Goal: Transaction & Acquisition: Book appointment/travel/reservation

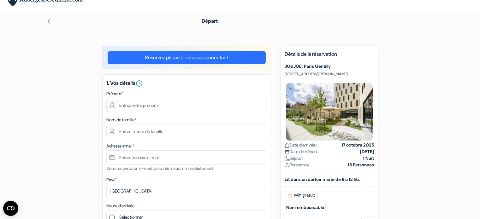
scroll to position [8, 0]
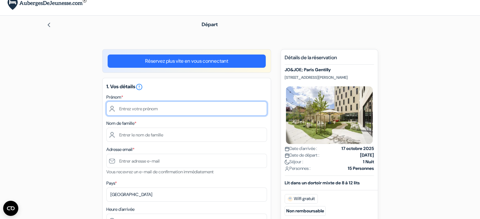
click at [183, 109] on input "text" at bounding box center [186, 109] width 161 height 14
type input "Vanessa"
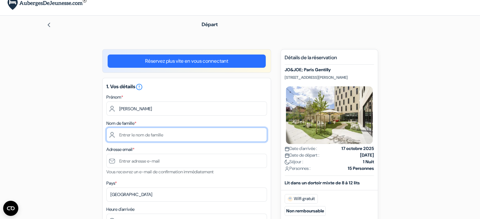
type input "Bortoluzzi"
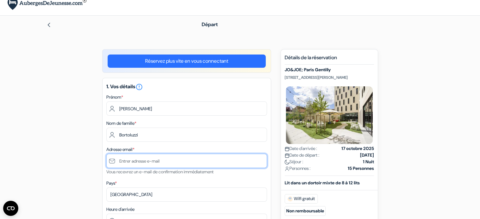
type input "[PERSON_NAME][EMAIL_ADDRESS][DOMAIN_NAME]"
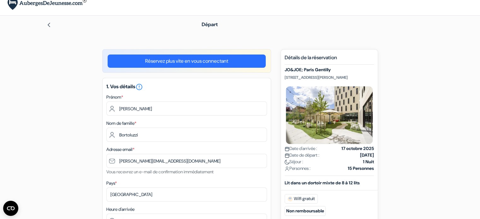
type input "+32497441231"
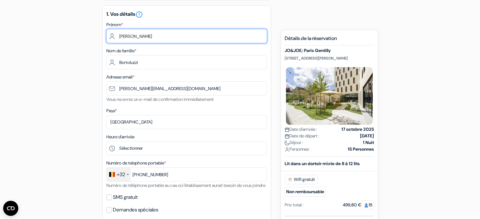
scroll to position [83, 0]
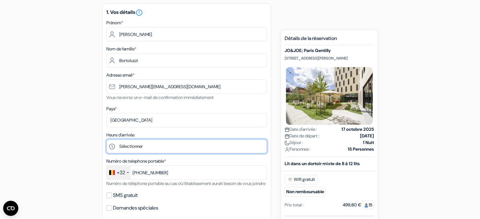
click at [167, 147] on select "Sélectionner 1:00 2:00 3:00 4:00 5:00 6:00 7:00 8:00 9:00 10:00 11:00 12:00 13:…" at bounding box center [186, 147] width 161 height 14
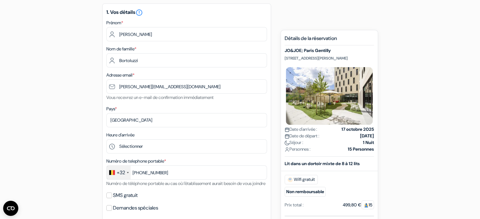
click at [34, 112] on div "add_box JO&JOE; Paris Gentilly 89 Rue Paul Vaillant Couturier, 94250 Gentilly, …" at bounding box center [240, 217] width 417 height 484
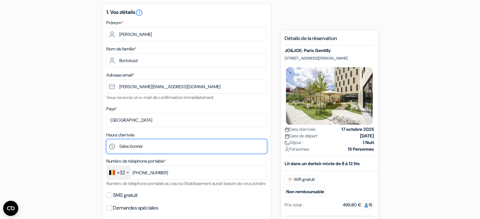
click at [148, 144] on select "Sélectionner 1:00 2:00 3:00 4:00 5:00 6:00 7:00 8:00 9:00 10:00 11:00 12:00 13:…" at bounding box center [186, 147] width 161 height 14
select select "12"
click at [106, 140] on select "Sélectionner 1:00 2:00 3:00 4:00 5:00 6:00 7:00 8:00 9:00 10:00 11:00 12:00 13:…" at bounding box center [186, 147] width 161 height 14
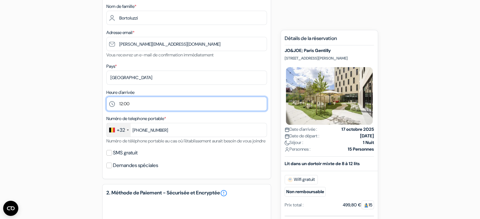
scroll to position [127, 0]
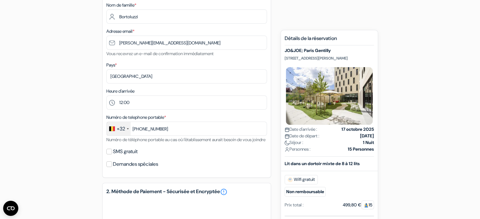
click at [105, 157] on div "1. Vos détails error_outline Prénom * Vanessa Nom de famille * Bortoluzzi Adres…" at bounding box center [186, 69] width 169 height 219
click at [111, 155] on input "SMS gratuit" at bounding box center [109, 152] width 6 height 6
checkbox input "true"
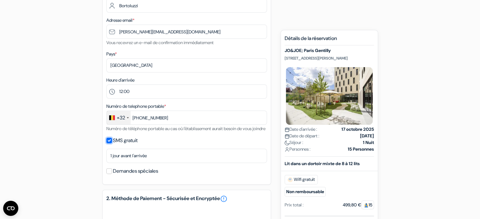
scroll to position [139, 0]
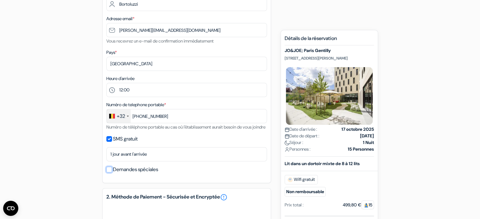
click at [107, 173] on input "Demandes spéciales" at bounding box center [109, 170] width 6 height 6
checkbox input "true"
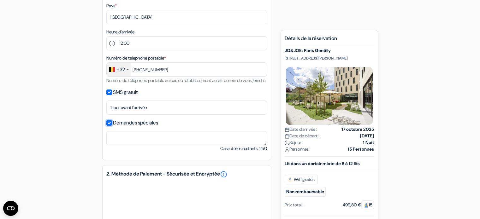
scroll to position [187, 0]
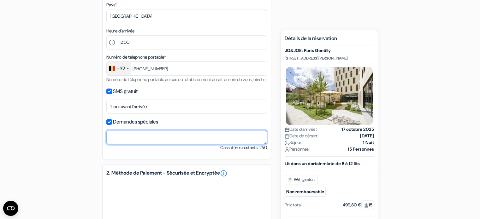
click at [123, 144] on textarea at bounding box center [186, 137] width 161 height 14
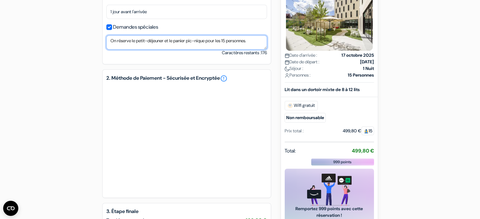
scroll to position [283, 0]
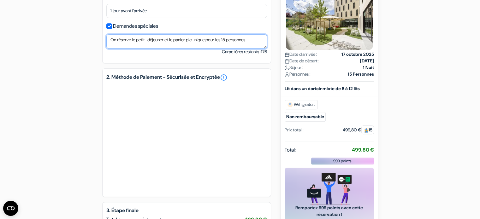
type textarea "On réserve le petit-déjeuner et le panier pic-nique pour les 15 personnes."
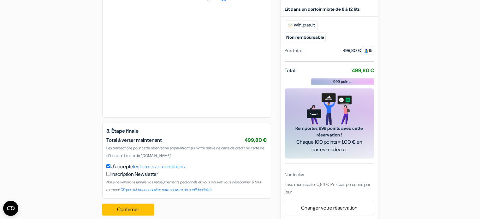
scroll to position [378, 0]
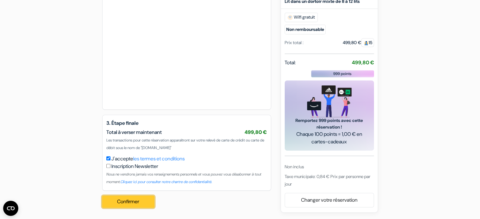
click at [133, 203] on button "Confirmer Loading..." at bounding box center [128, 202] width 52 height 12
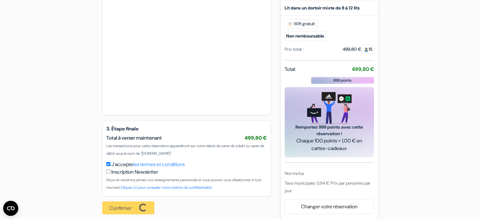
scroll to position [379, 0]
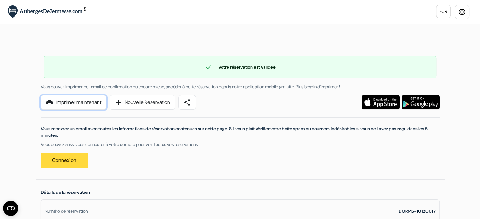
drag, startPoint x: 88, startPoint y: 104, endPoint x: 187, endPoint y: 101, distance: 98.6
click at [88, 104] on link "print Imprimer maintenant" at bounding box center [74, 102] width 66 height 15
